Goal: Task Accomplishment & Management: Complete application form

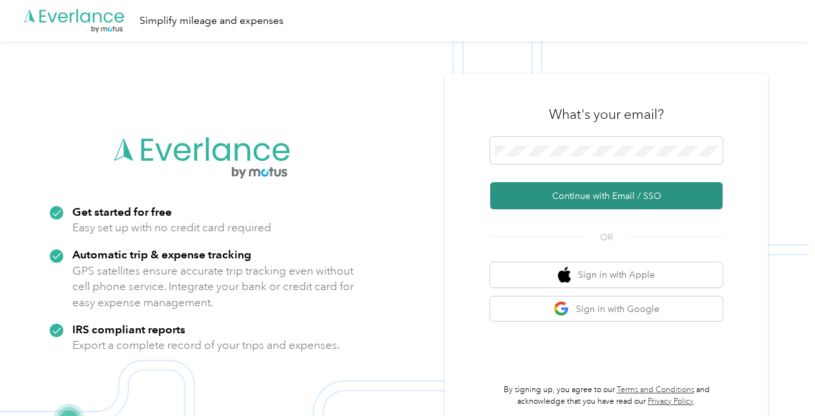
click at [586, 192] on button "Continue with Email / SSO" at bounding box center [606, 195] width 232 height 27
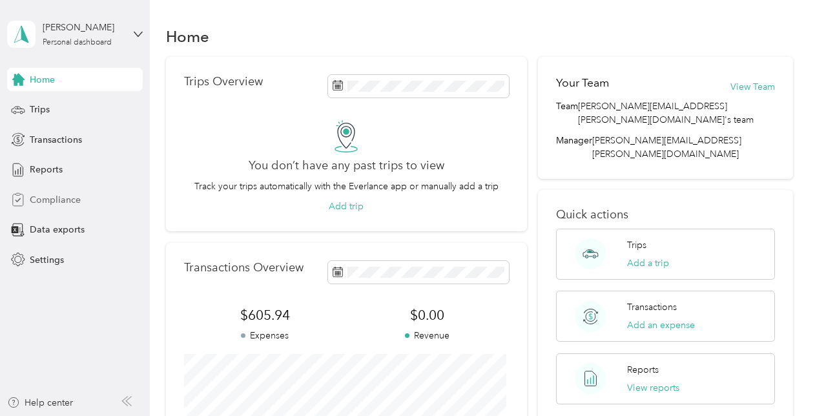
click at [61, 202] on span "Compliance" at bounding box center [55, 200] width 51 height 14
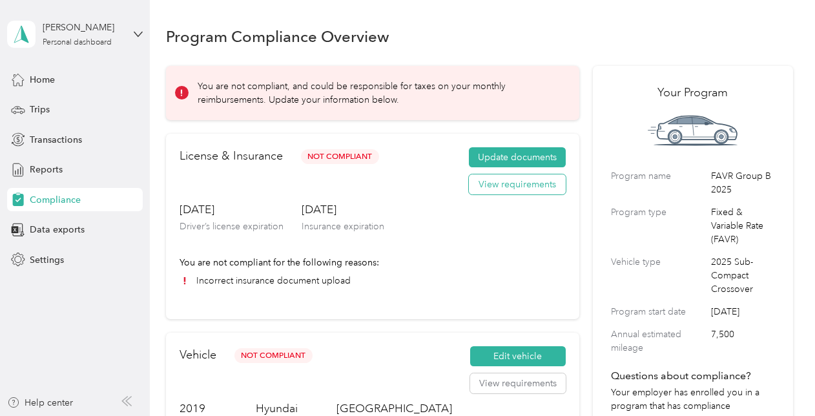
click at [509, 187] on button "View requirements" at bounding box center [517, 184] width 97 height 21
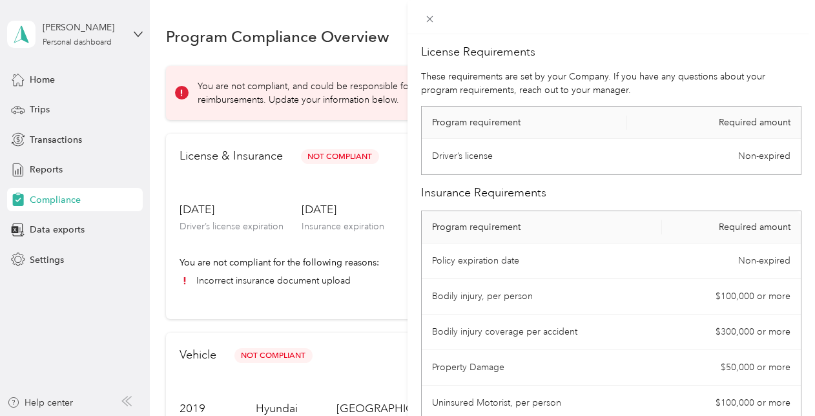
click at [339, 177] on div "License Requirements These requirements are set by your Company. If you have an…" at bounding box center [407, 208] width 815 height 416
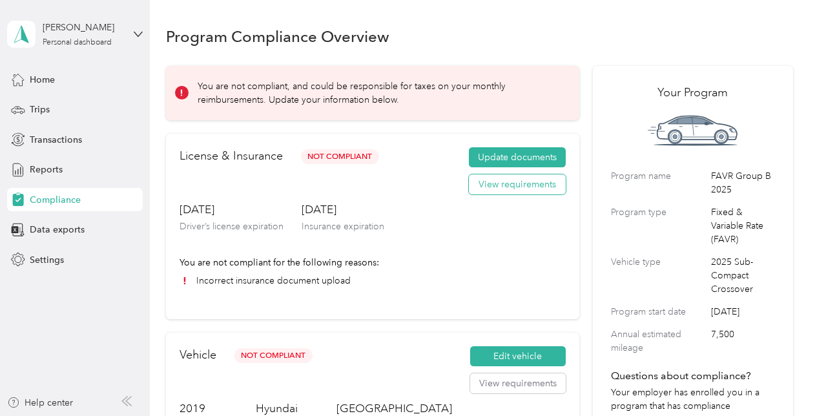
click at [502, 191] on button "View requirements" at bounding box center [517, 184] width 97 height 21
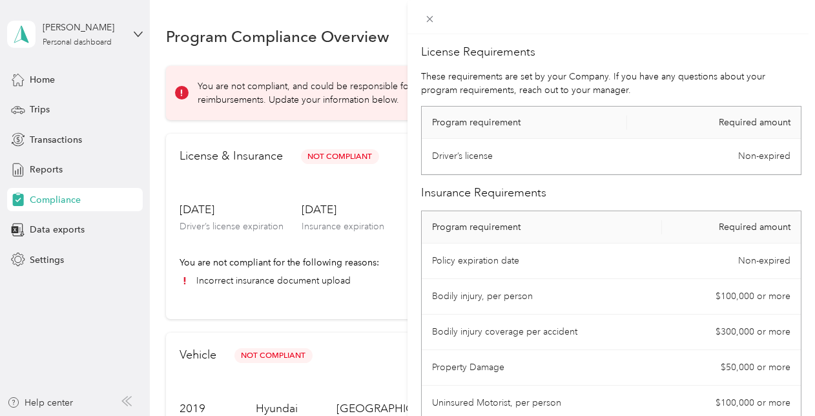
click at [304, 178] on div "License Requirements These requirements are set by your Company. If you have an…" at bounding box center [407, 208] width 815 height 416
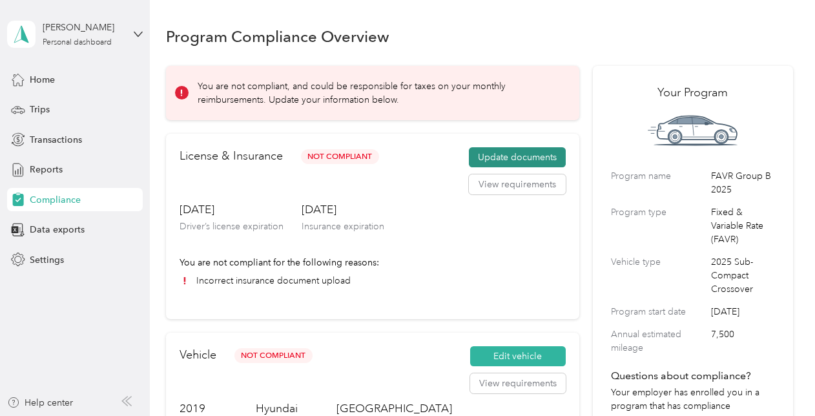
click at [482, 160] on button "Update documents" at bounding box center [517, 157] width 97 height 21
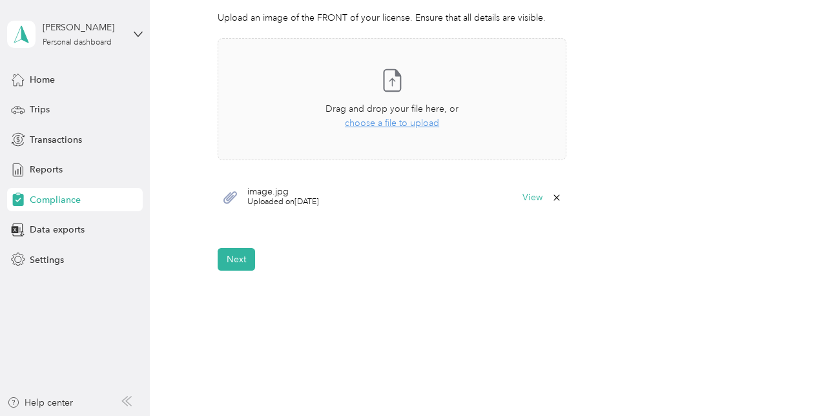
scroll to position [429, 0]
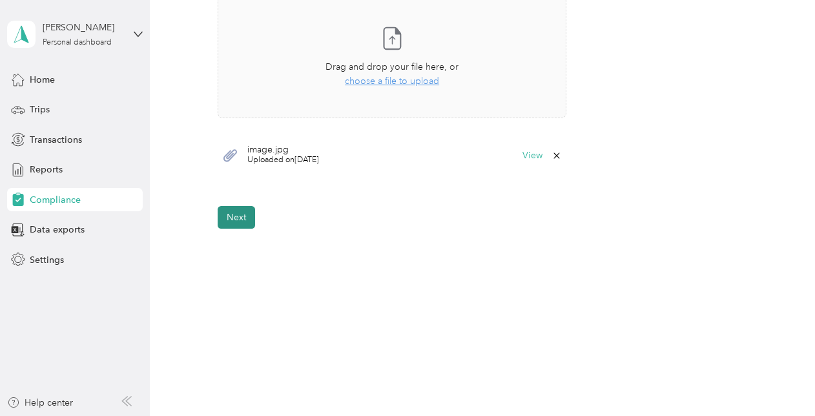
click at [241, 222] on button "Next" at bounding box center [236, 217] width 37 height 23
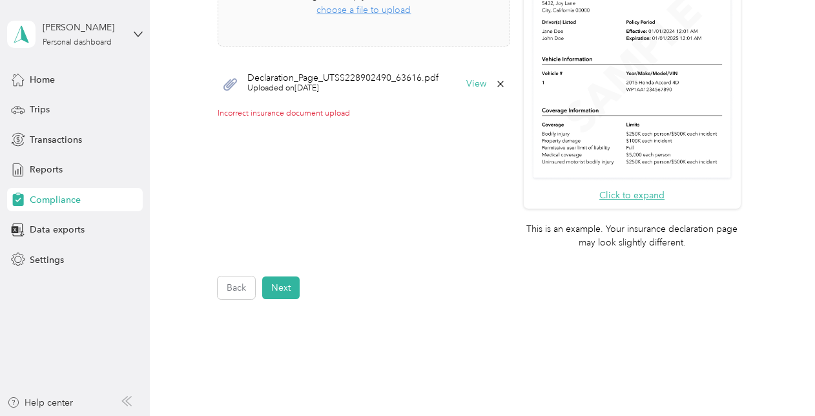
scroll to position [384, 0]
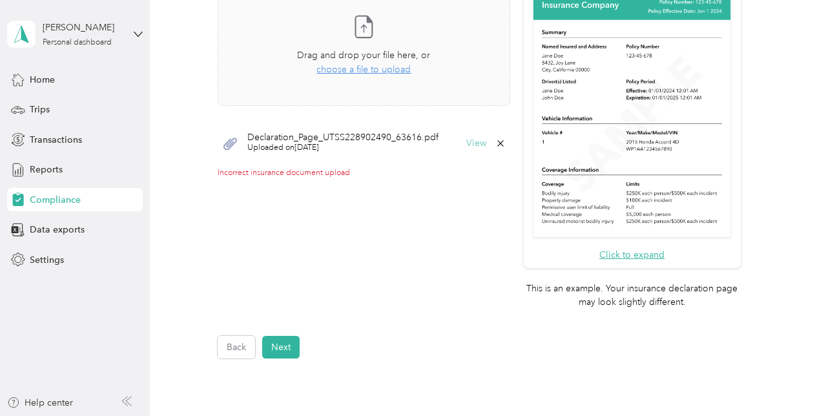
click at [468, 145] on button "View" at bounding box center [476, 143] width 20 height 9
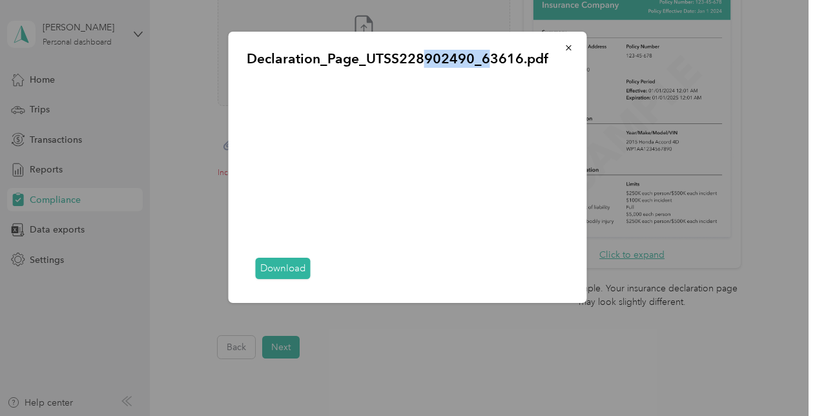
drag, startPoint x: 483, startPoint y: 36, endPoint x: 421, endPoint y: 45, distance: 62.7
click at [421, 45] on div "Declaration_Page_UTSS228902490_63616.pdf Download" at bounding box center [408, 167] width 358 height 271
drag, startPoint x: 421, startPoint y: 45, endPoint x: 569, endPoint y: 48, distance: 147.9
click at [569, 48] on icon "button" at bounding box center [568, 47] width 9 height 9
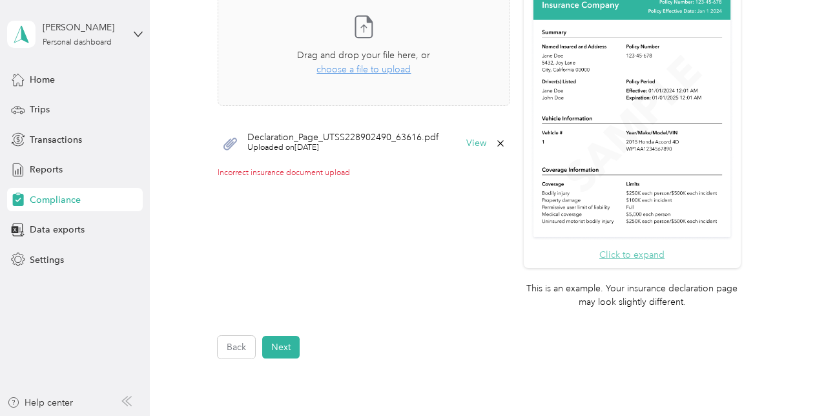
click at [617, 254] on button "Click to expand" at bounding box center [631, 255] width 65 height 14
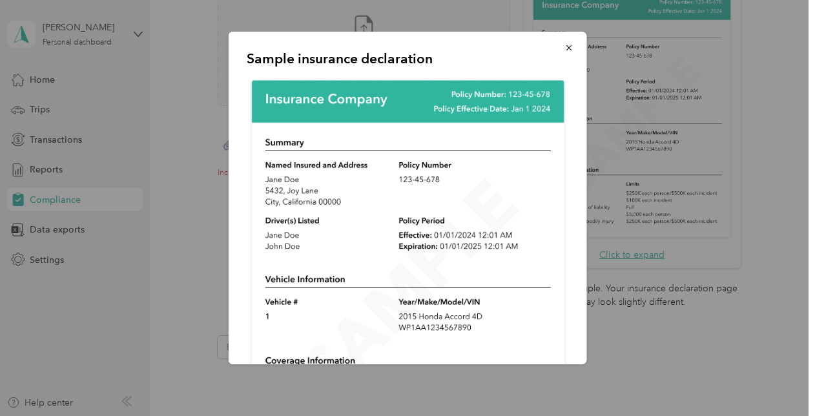
scroll to position [114, 0]
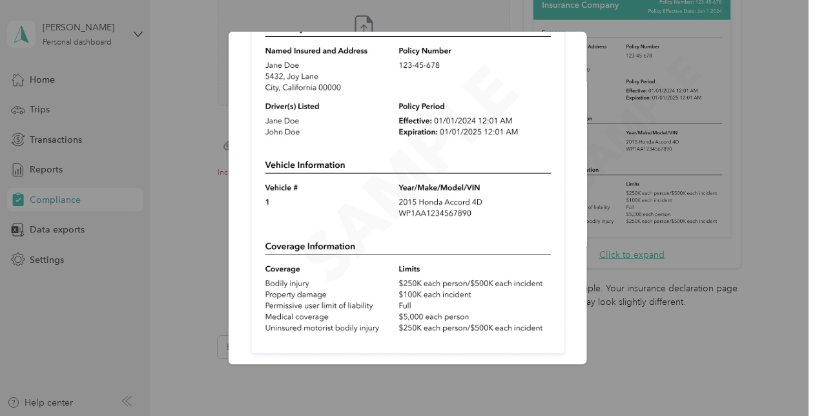
click at [665, 366] on div "Sample insurance declaration" at bounding box center [586, 200] width 358 height 336
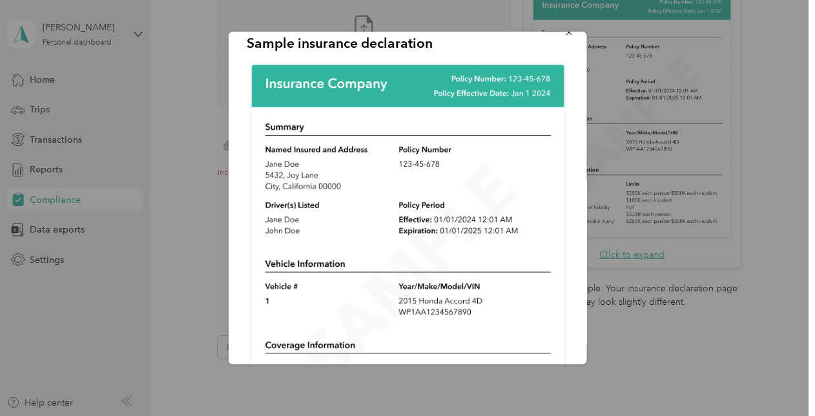
scroll to position [0, 0]
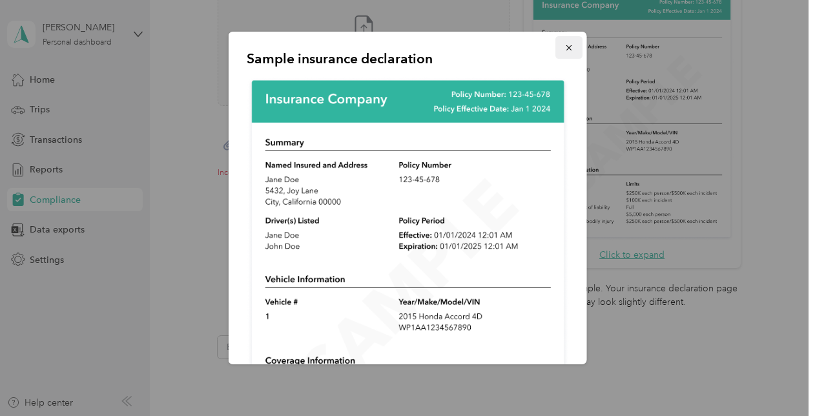
click at [564, 46] on icon "button" at bounding box center [568, 47] width 9 height 9
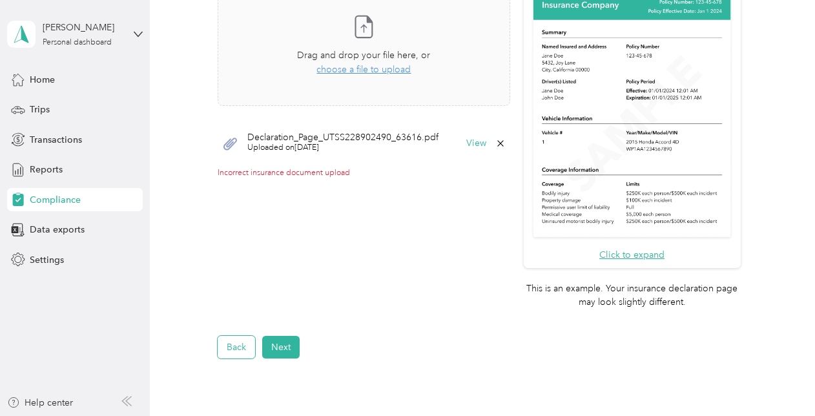
click at [243, 350] on button "Back" at bounding box center [236, 347] width 37 height 23
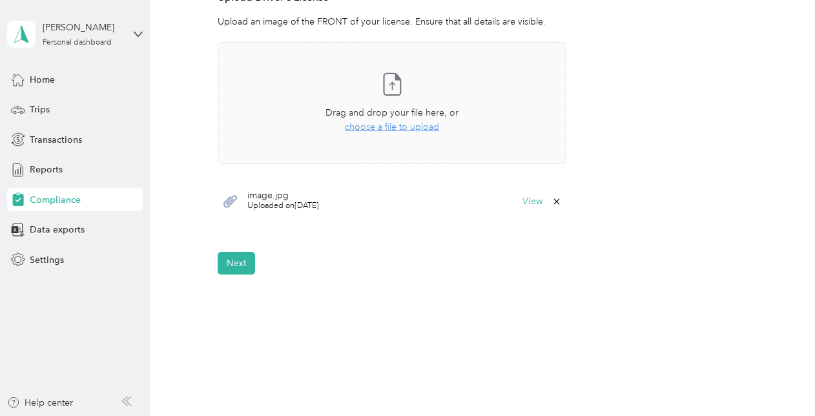
scroll to position [300, 0]
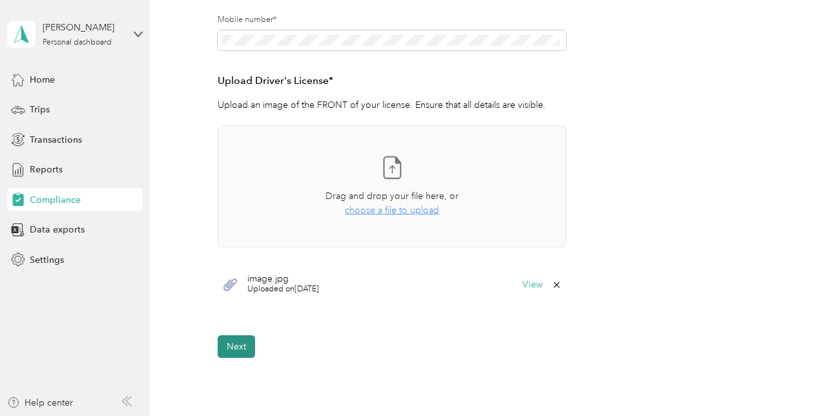
click at [242, 350] on button "Next" at bounding box center [236, 346] width 37 height 23
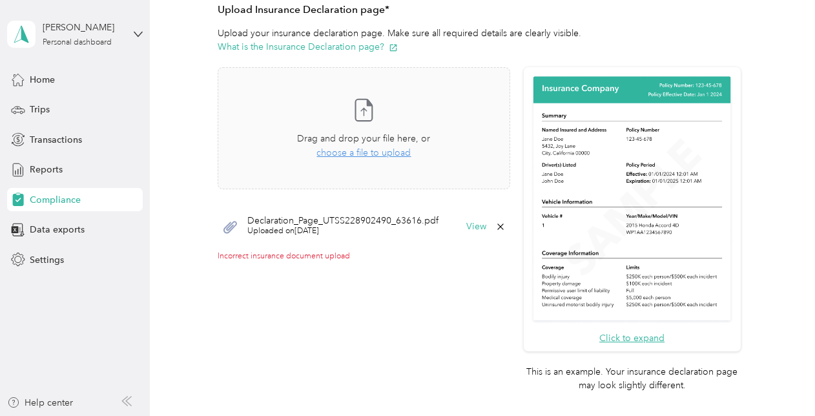
scroll to position [384, 0]
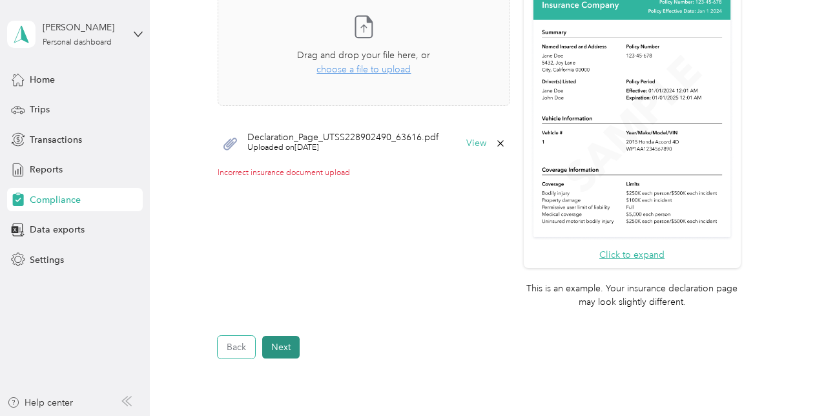
click at [243, 350] on button "Back" at bounding box center [236, 347] width 37 height 23
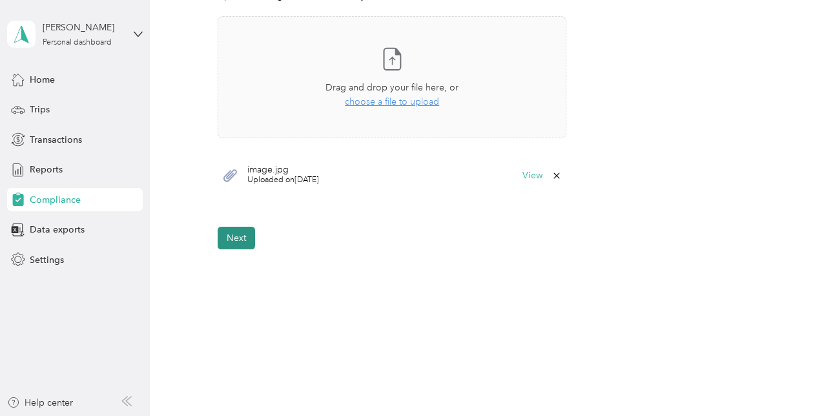
scroll to position [300, 0]
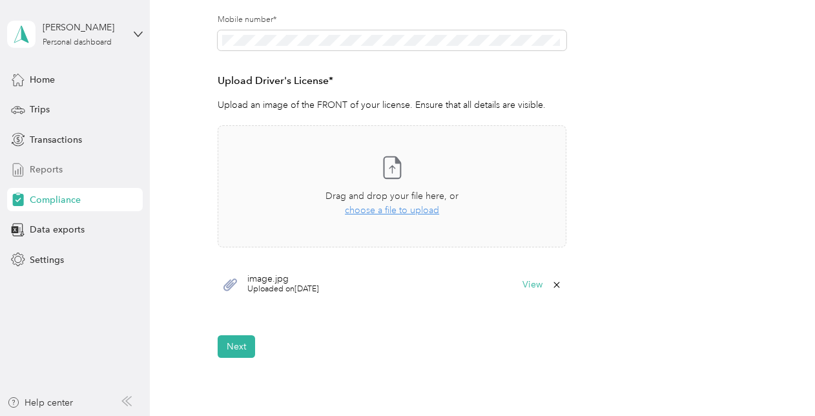
click at [43, 175] on span "Reports" at bounding box center [46, 170] width 33 height 14
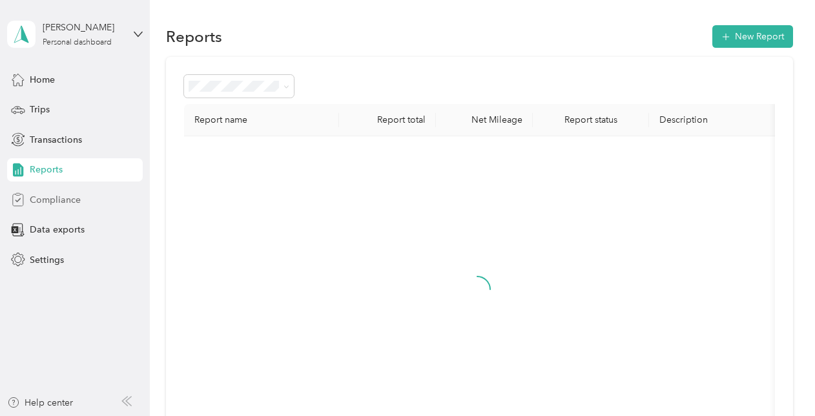
click at [48, 204] on span "Compliance" at bounding box center [55, 200] width 51 height 14
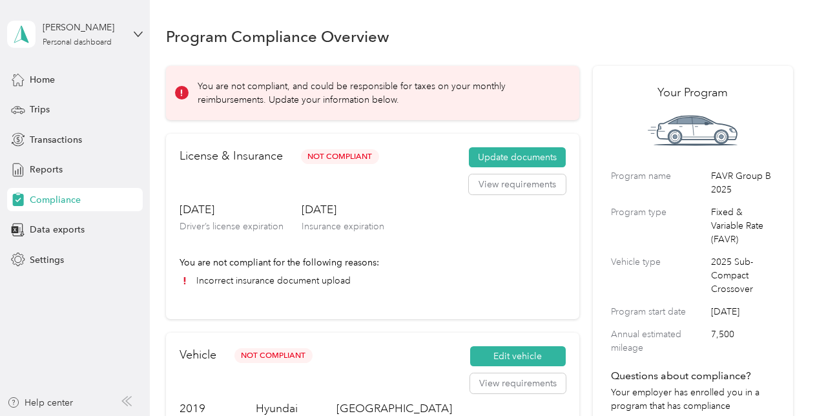
click at [501, 222] on div "Sep. 10, 2032 Driver’s license expiration Aug. 29, 2026 Insurance expiration" at bounding box center [373, 228] width 386 height 54
click at [497, 186] on button "View requirements" at bounding box center [517, 184] width 97 height 21
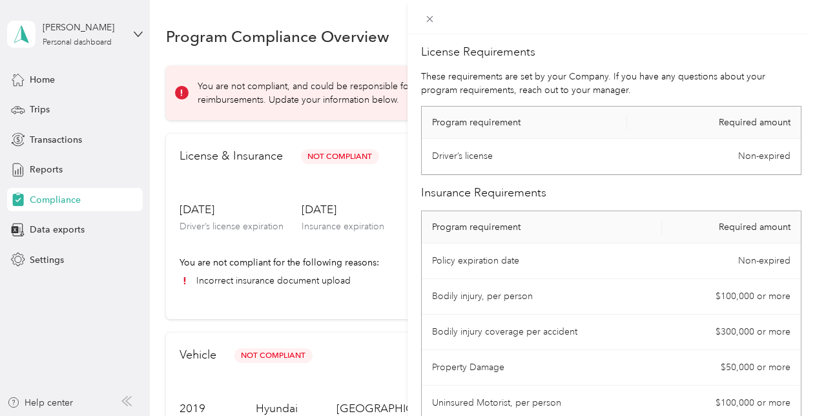
scroll to position [129, 0]
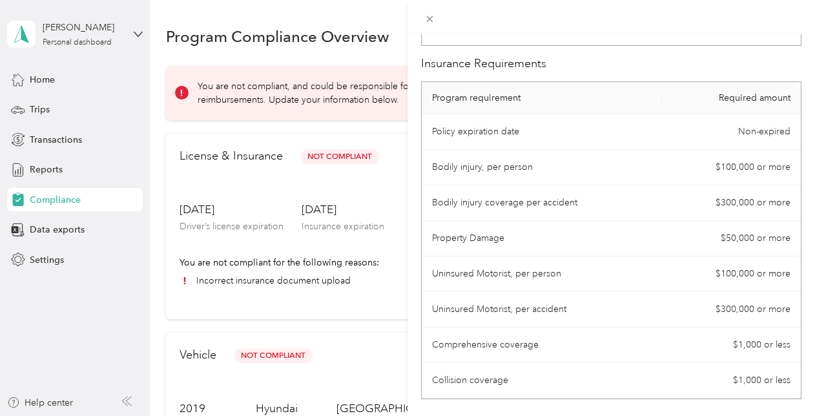
click at [386, 172] on div "License Requirements These requirements are set by your Company. If you have an…" at bounding box center [407, 208] width 815 height 416
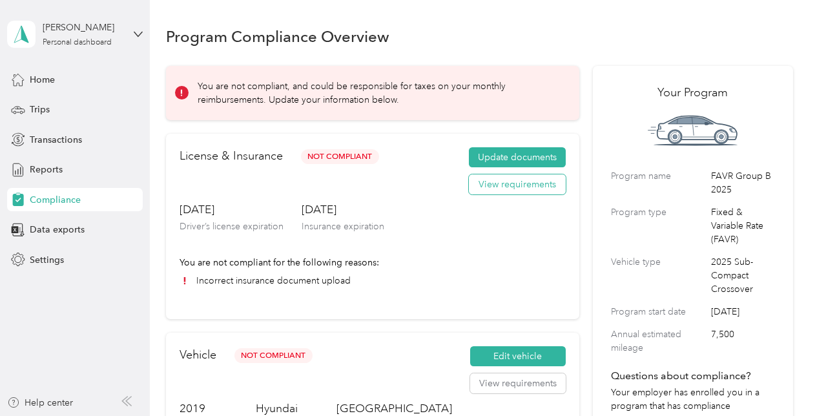
click at [492, 185] on button "View requirements" at bounding box center [517, 184] width 97 height 21
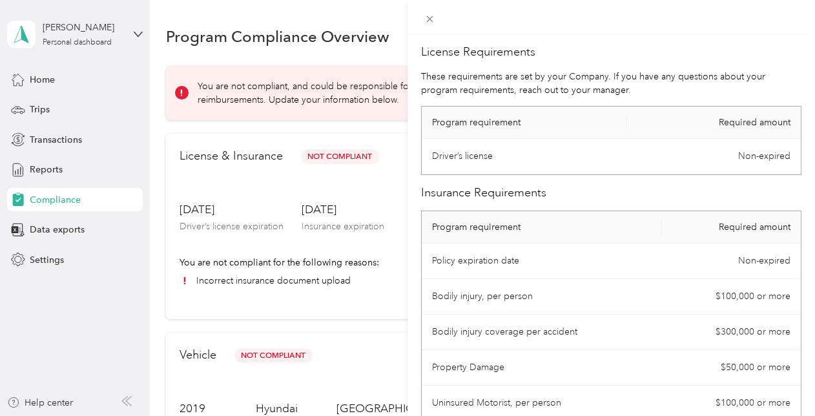
click at [344, 185] on div "License Requirements These requirements are set by your Company. If you have an…" at bounding box center [407, 208] width 815 height 416
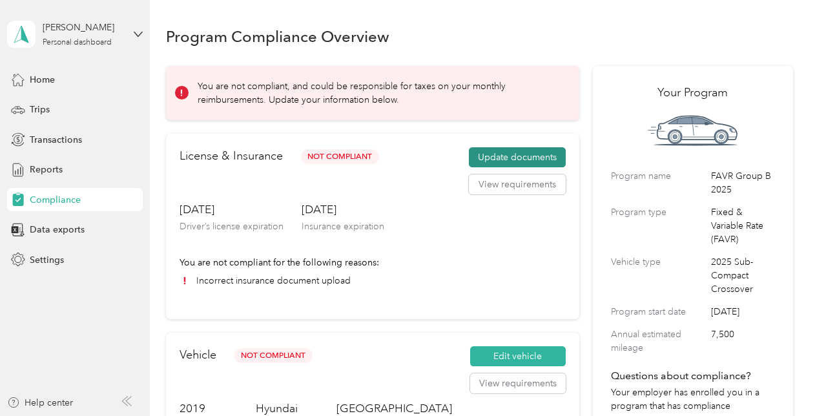
click at [532, 160] on button "Update documents" at bounding box center [517, 157] width 97 height 21
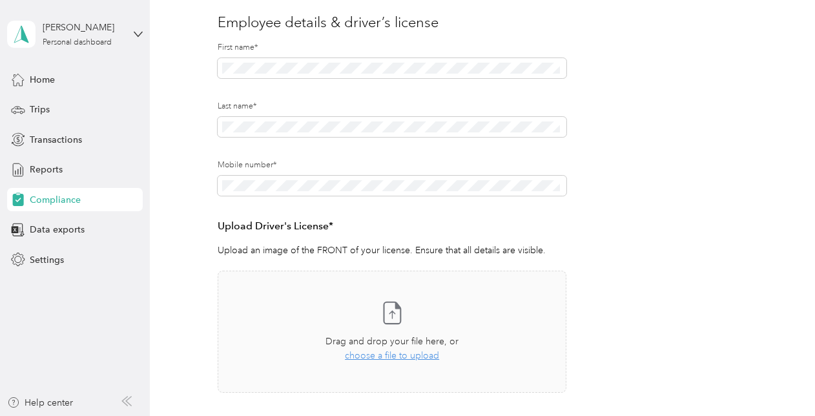
scroll to position [258, 0]
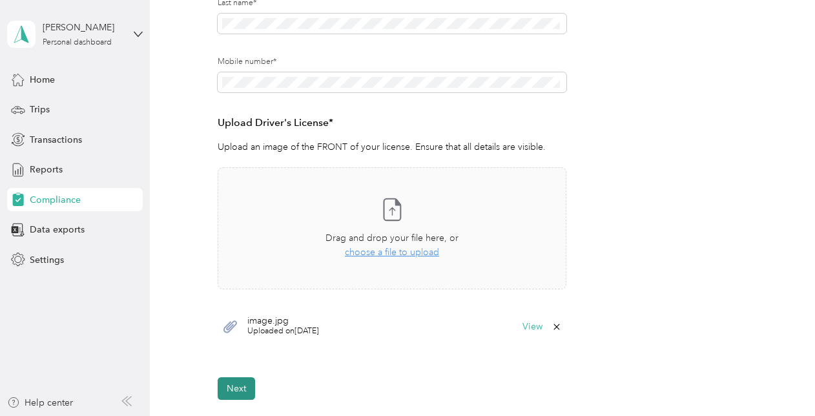
click at [240, 382] on button "Next" at bounding box center [236, 388] width 37 height 23
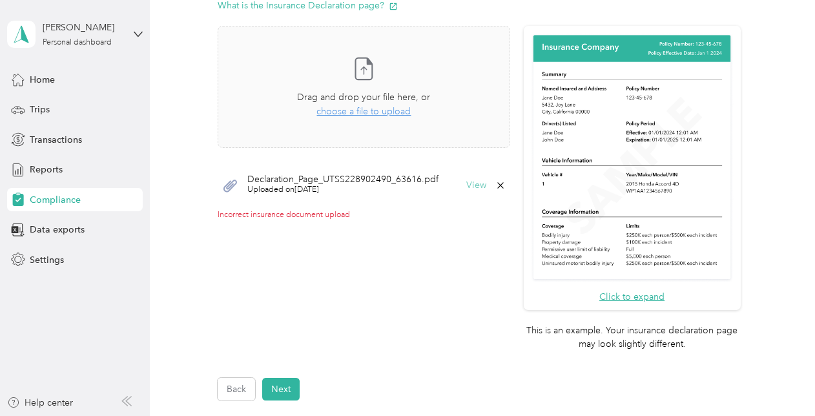
click at [471, 186] on button "View" at bounding box center [476, 185] width 20 height 9
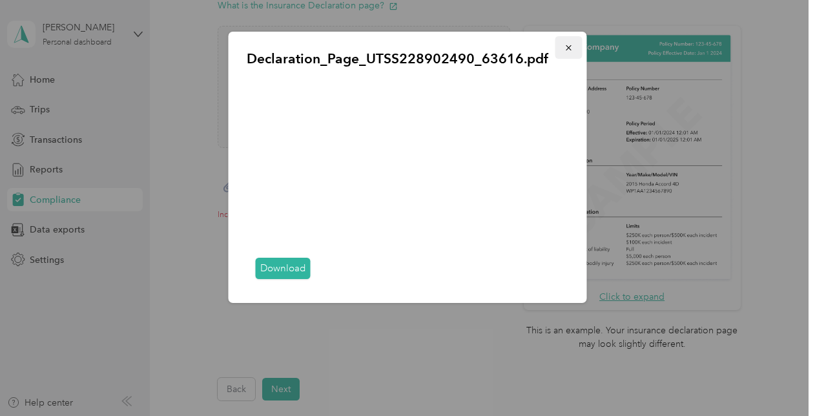
click at [574, 50] on button "button" at bounding box center [568, 47] width 27 height 23
